Goal: Entertainment & Leisure: Consume media (video, audio)

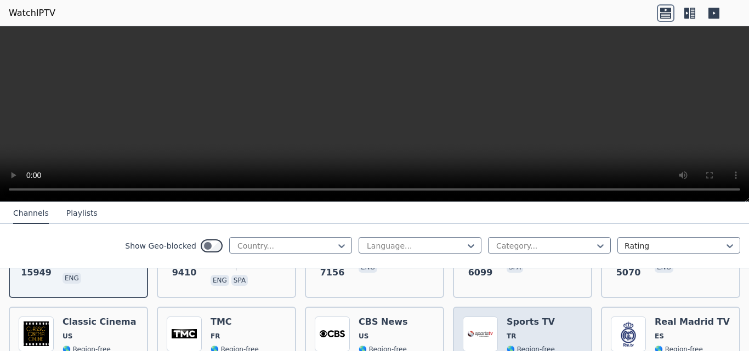
scroll to position [219, 0]
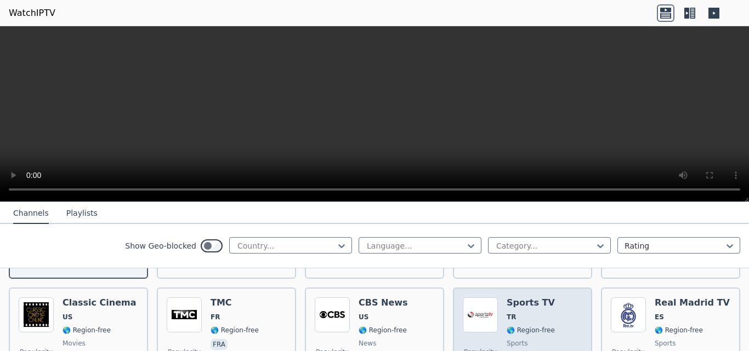
click at [531, 298] on h6 "Sports TV" at bounding box center [530, 303] width 48 height 11
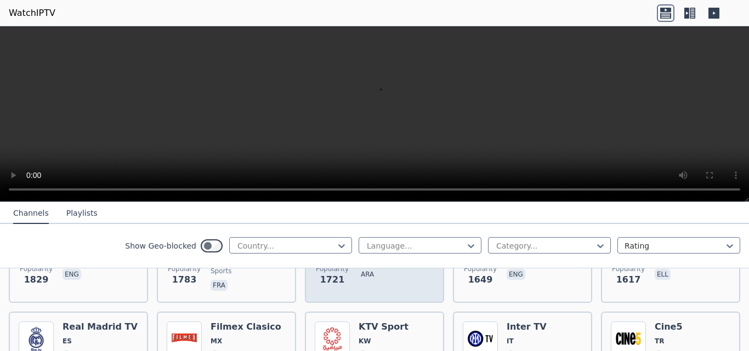
scroll to position [877, 0]
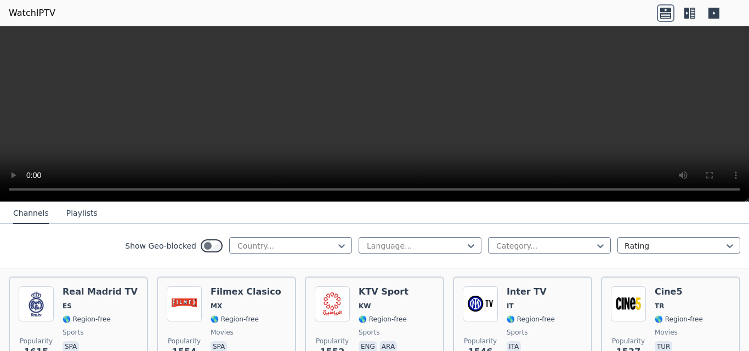
click at [387, 102] on video at bounding box center [374, 114] width 749 height 176
drag, startPoint x: 624, startPoint y: 113, endPoint x: 644, endPoint y: 113, distance: 19.7
click at [631, 113] on video at bounding box center [374, 114] width 749 height 176
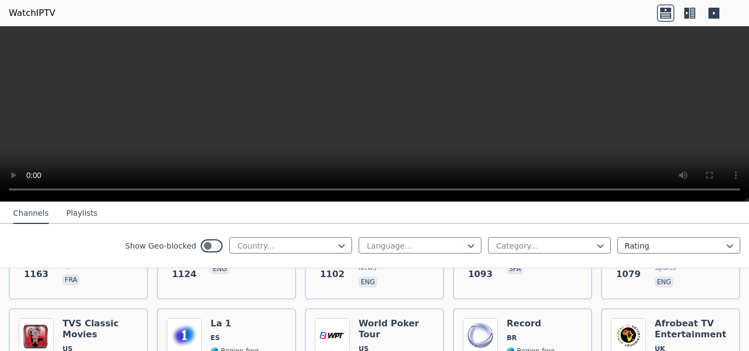
scroll to position [1535, 0]
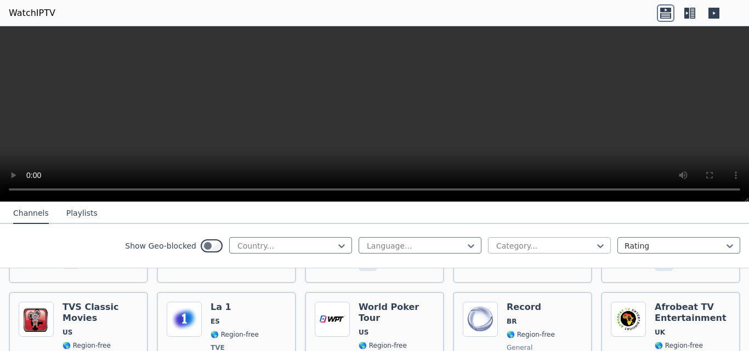
click at [550, 246] on div at bounding box center [545, 246] width 100 height 11
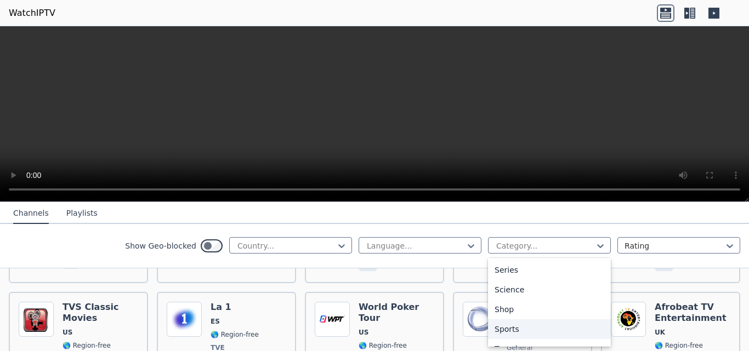
scroll to position [448, 0]
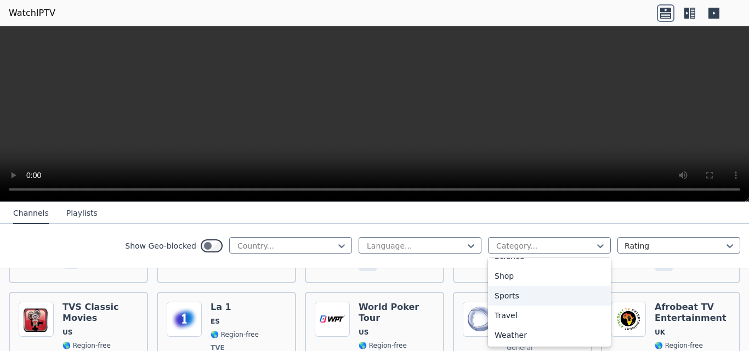
click at [516, 292] on div "Sports" at bounding box center [549, 296] width 123 height 20
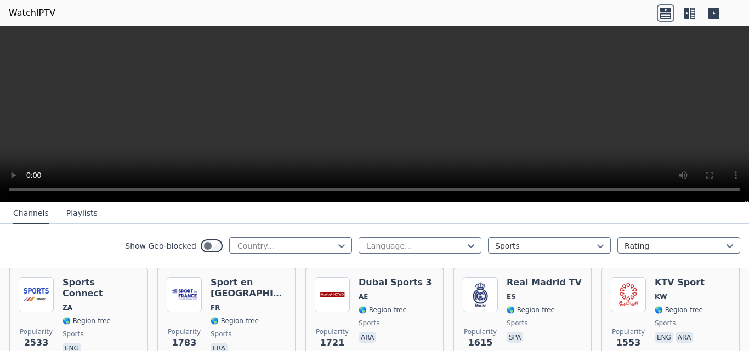
scroll to position [219, 0]
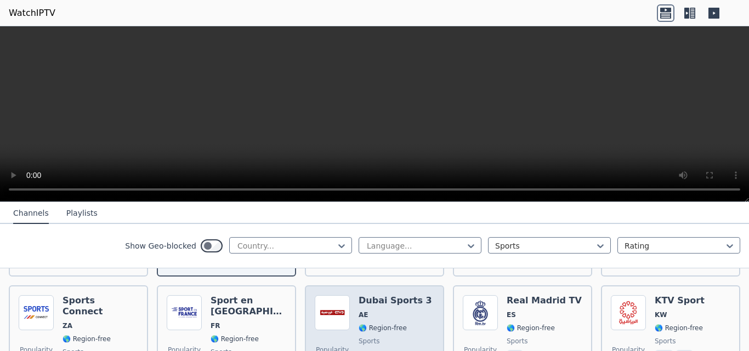
click at [400, 324] on span "🌎 Region-free" at bounding box center [394, 328] width 73 height 9
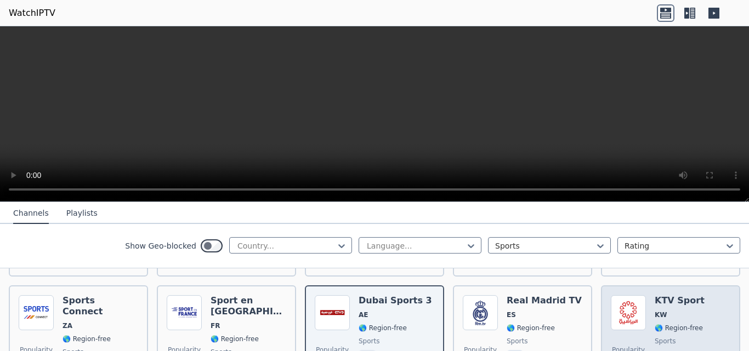
click at [657, 324] on span "🌎 Region-free" at bounding box center [678, 328] width 48 height 9
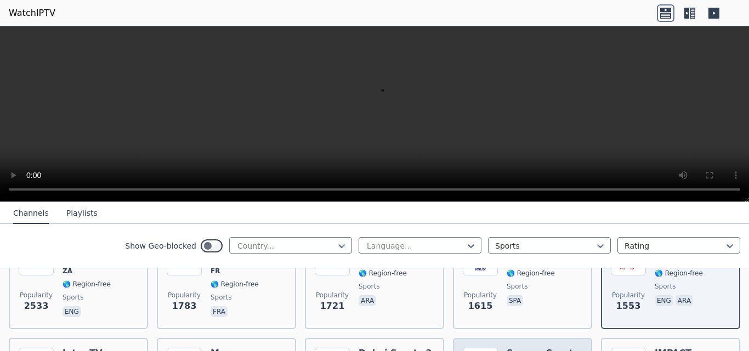
scroll to position [329, 0]
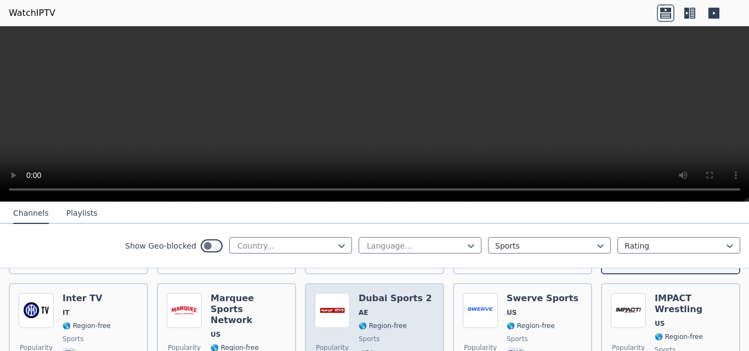
click at [400, 322] on span "🌎 Region-free" at bounding box center [394, 326] width 73 height 9
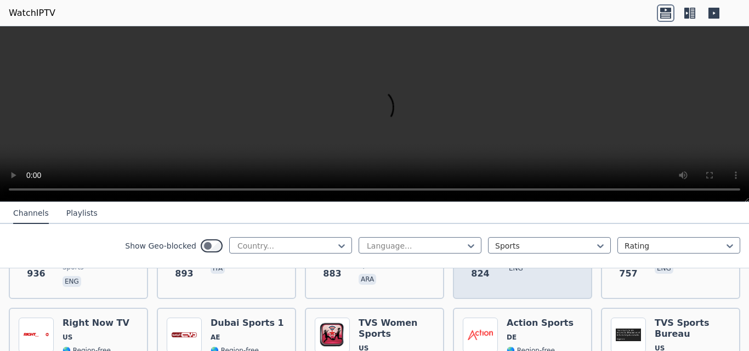
scroll to position [767, 0]
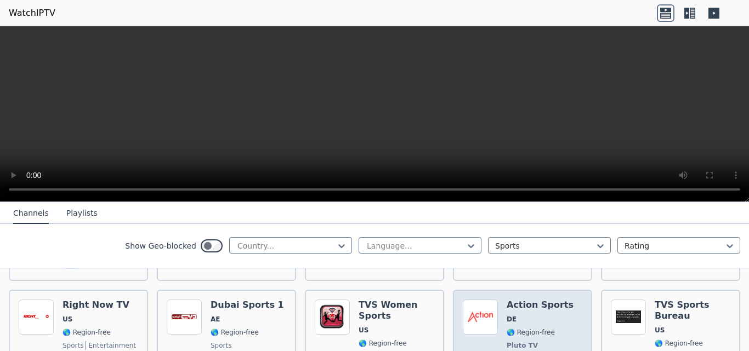
click at [528, 341] on span "Pluto TV" at bounding box center [539, 345] width 67 height 9
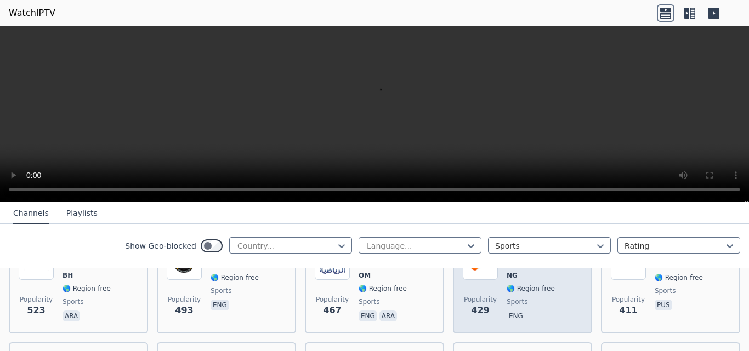
scroll to position [987, 0]
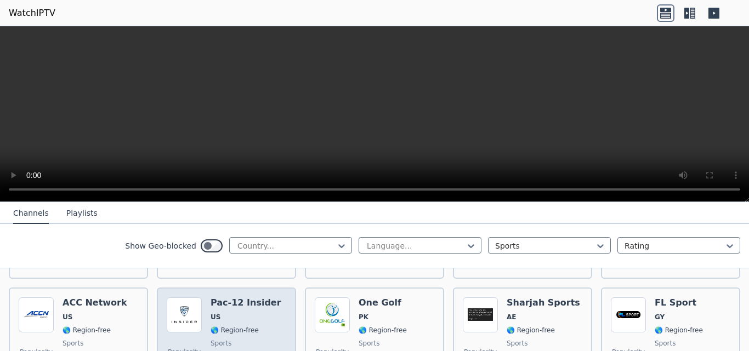
click at [255, 313] on span "US" at bounding box center [245, 317] width 71 height 9
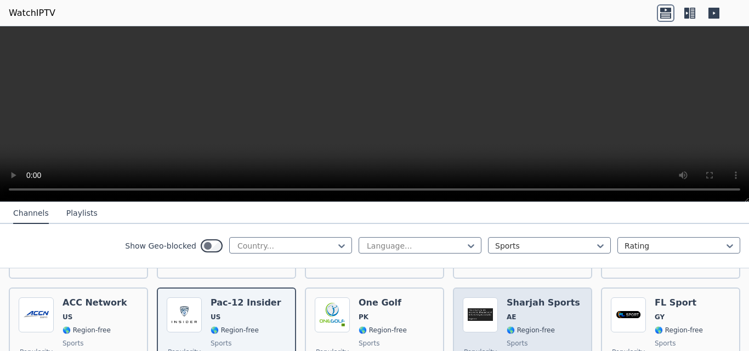
click at [518, 326] on span "🌎 Region-free" at bounding box center [530, 330] width 48 height 9
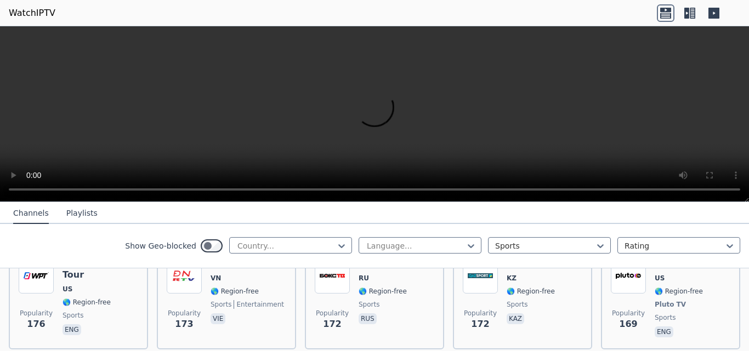
scroll to position [1699, 0]
